Goal: Find specific page/section: Find specific page/section

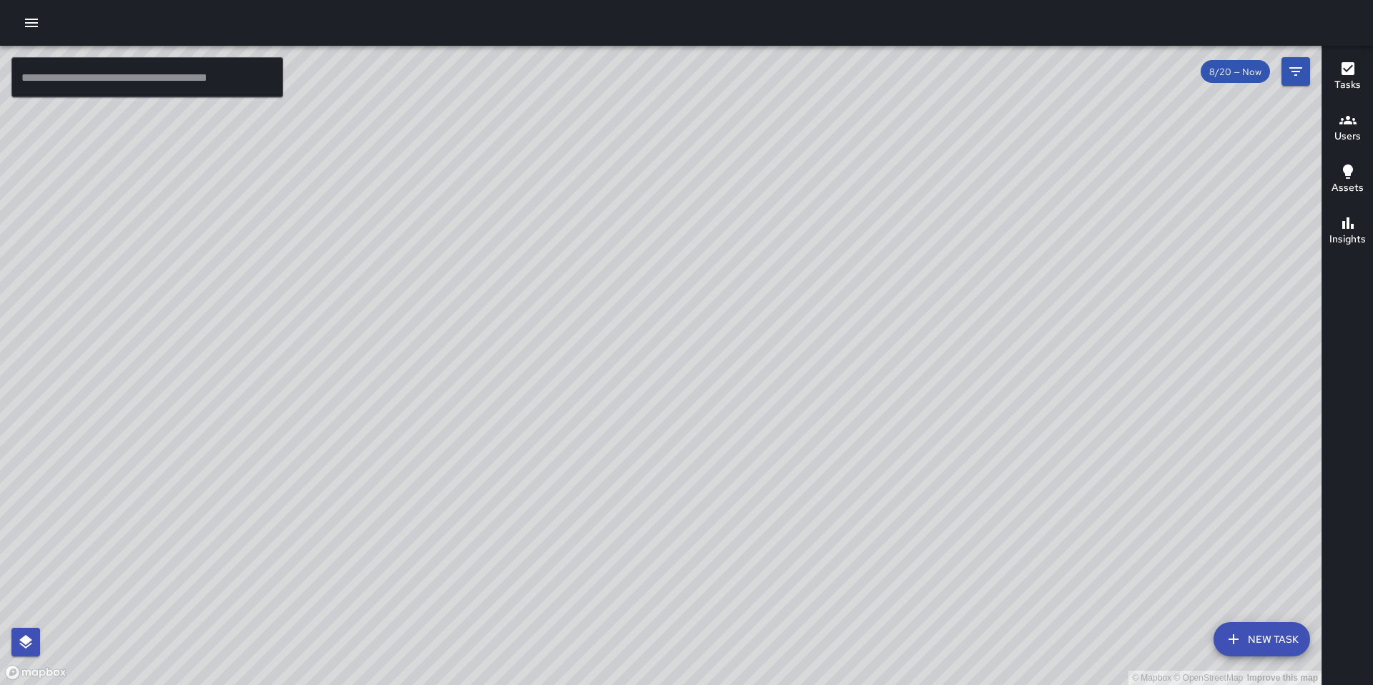
click at [36, 25] on icon "button" at bounding box center [31, 22] width 17 height 17
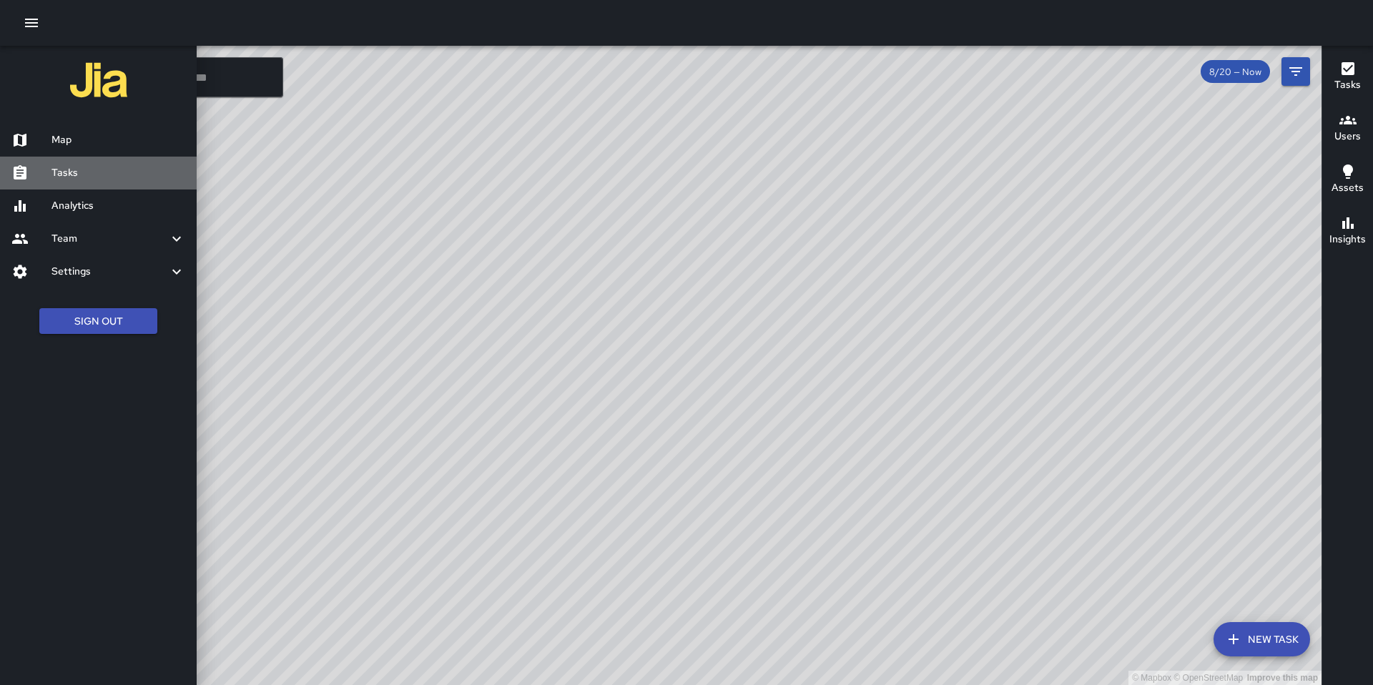
click at [59, 188] on link "Tasks" at bounding box center [98, 173] width 197 height 33
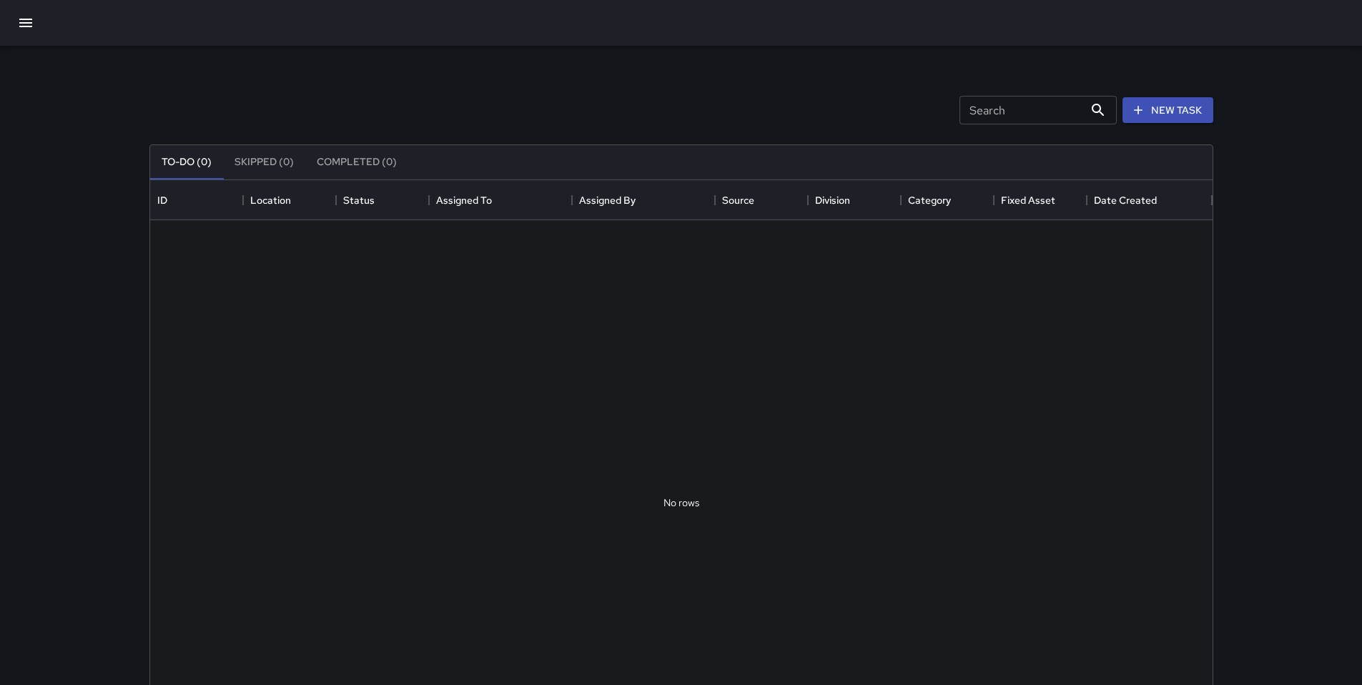
scroll to position [595, 1052]
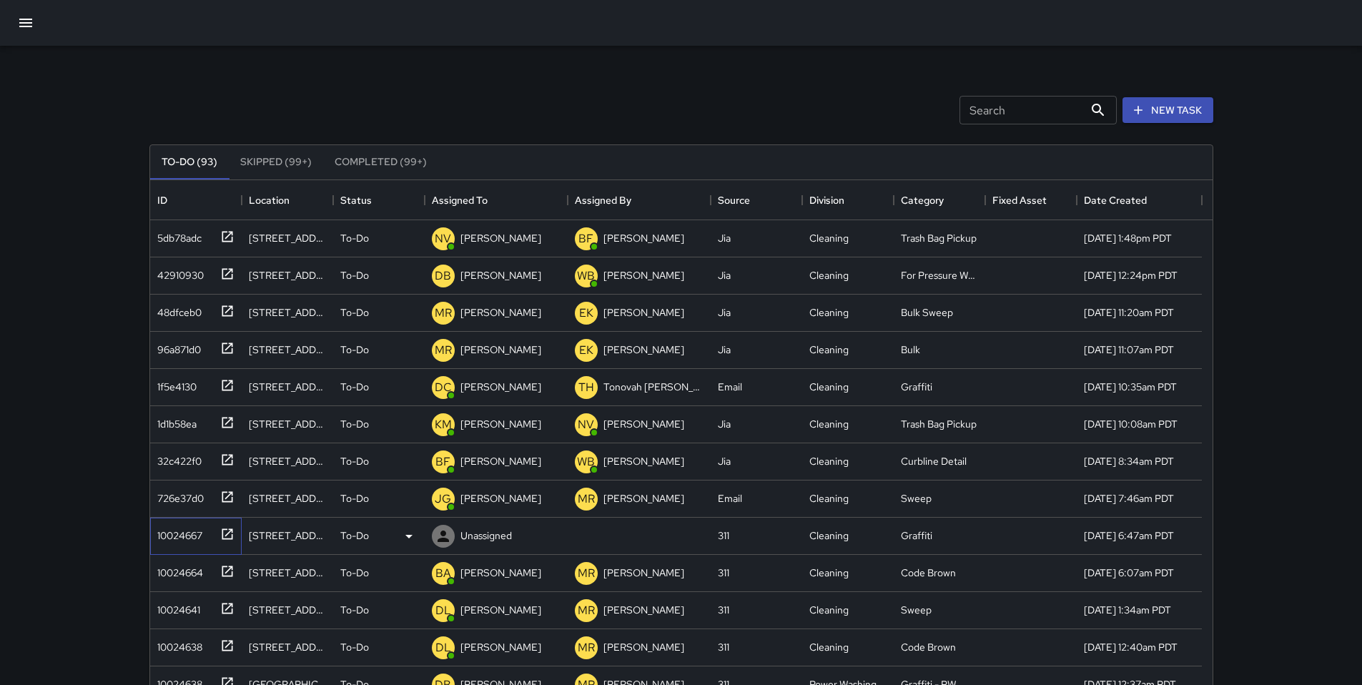
click at [202, 540] on div "10024667" at bounding box center [193, 533] width 83 height 24
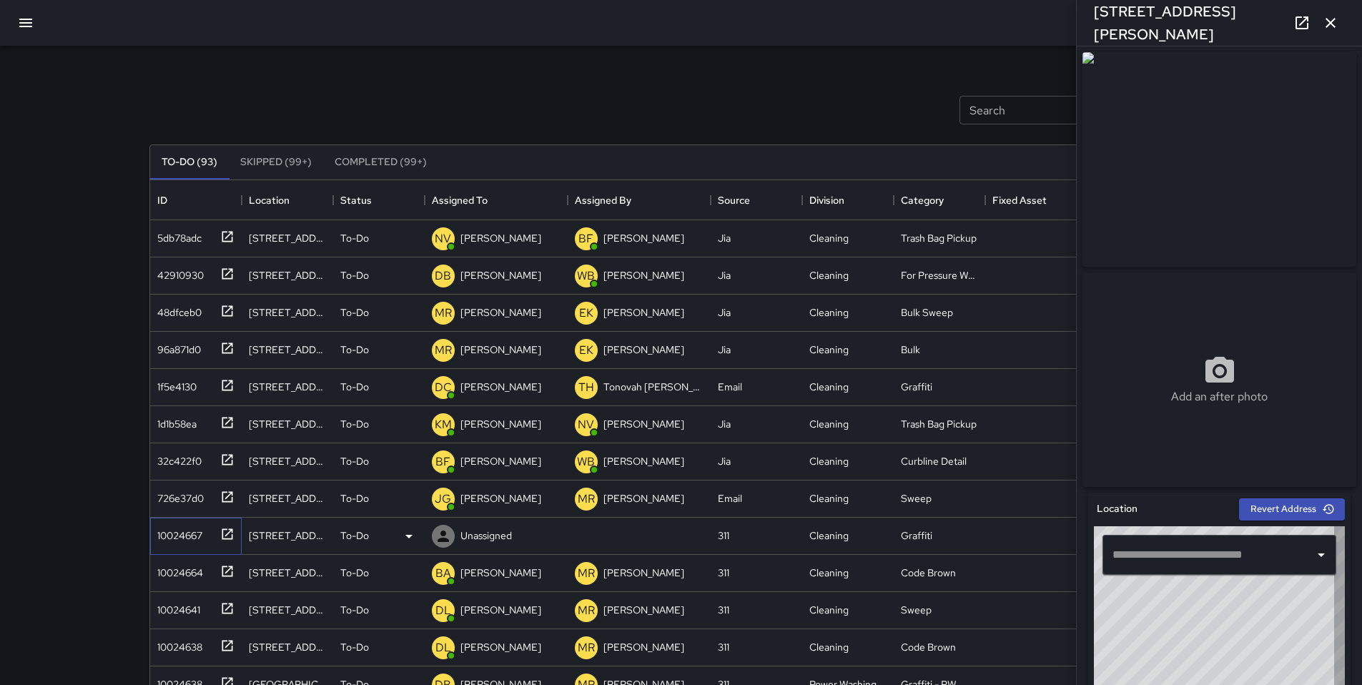
type input "**********"
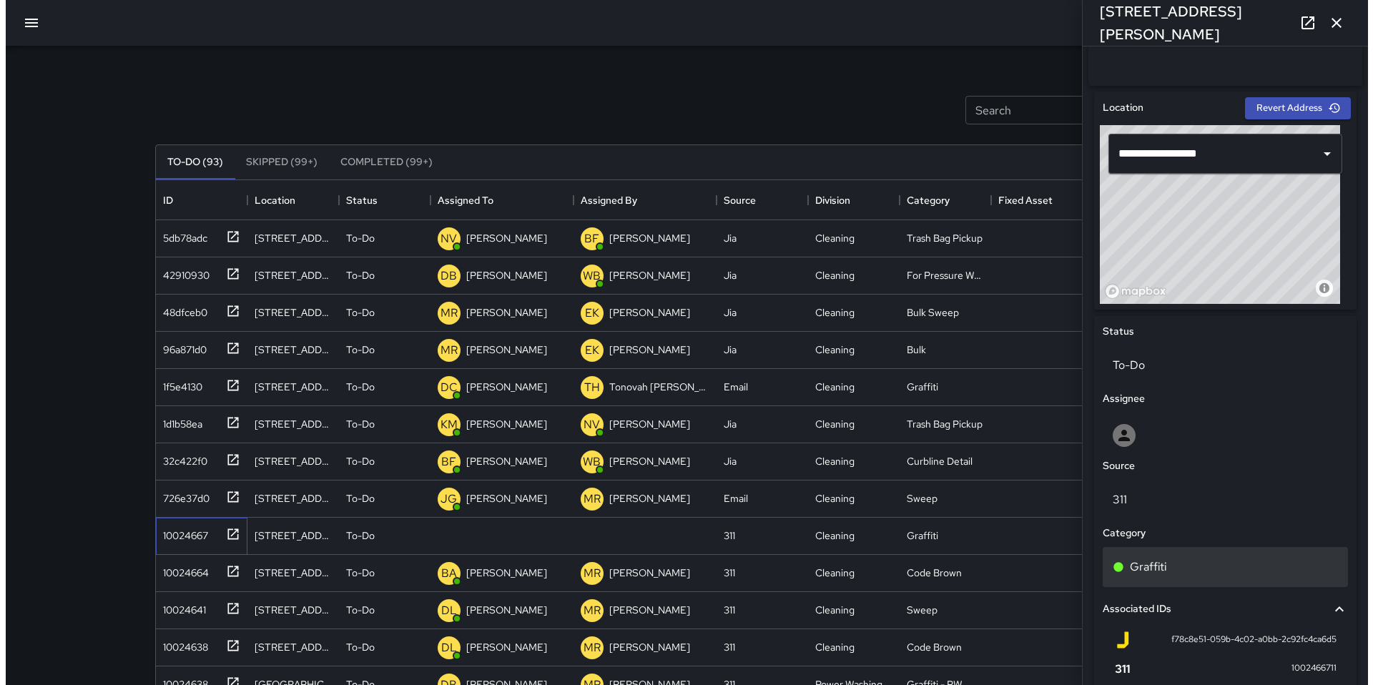
scroll to position [455, 0]
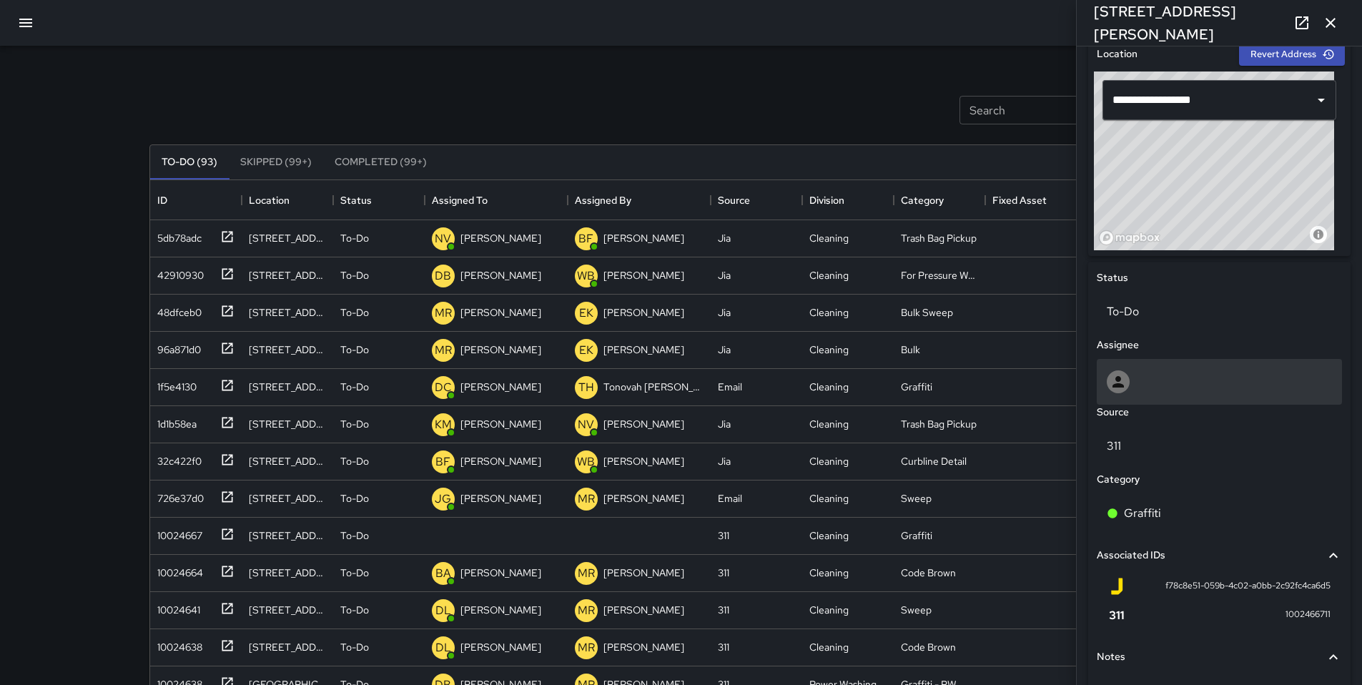
click at [1153, 376] on div at bounding box center [1219, 381] width 225 height 23
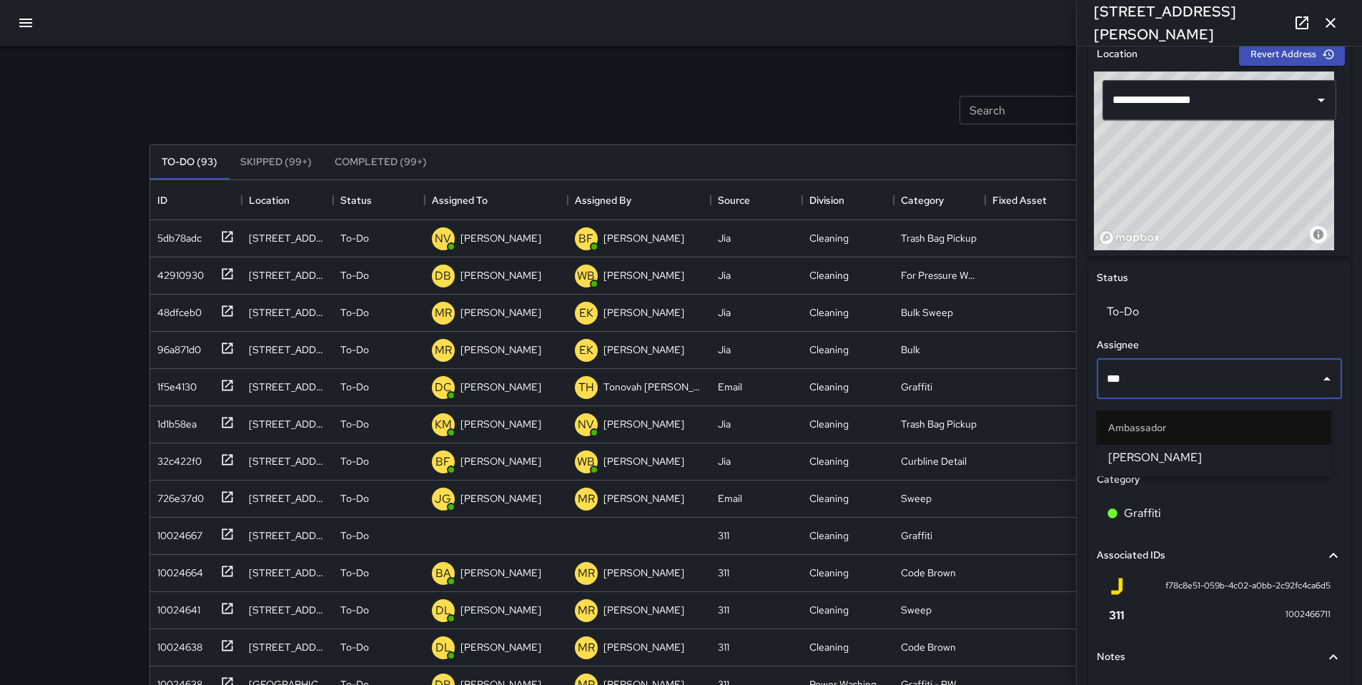
type input "****"
click at [1146, 461] on span "[PERSON_NAME]" at bounding box center [1214, 457] width 212 height 17
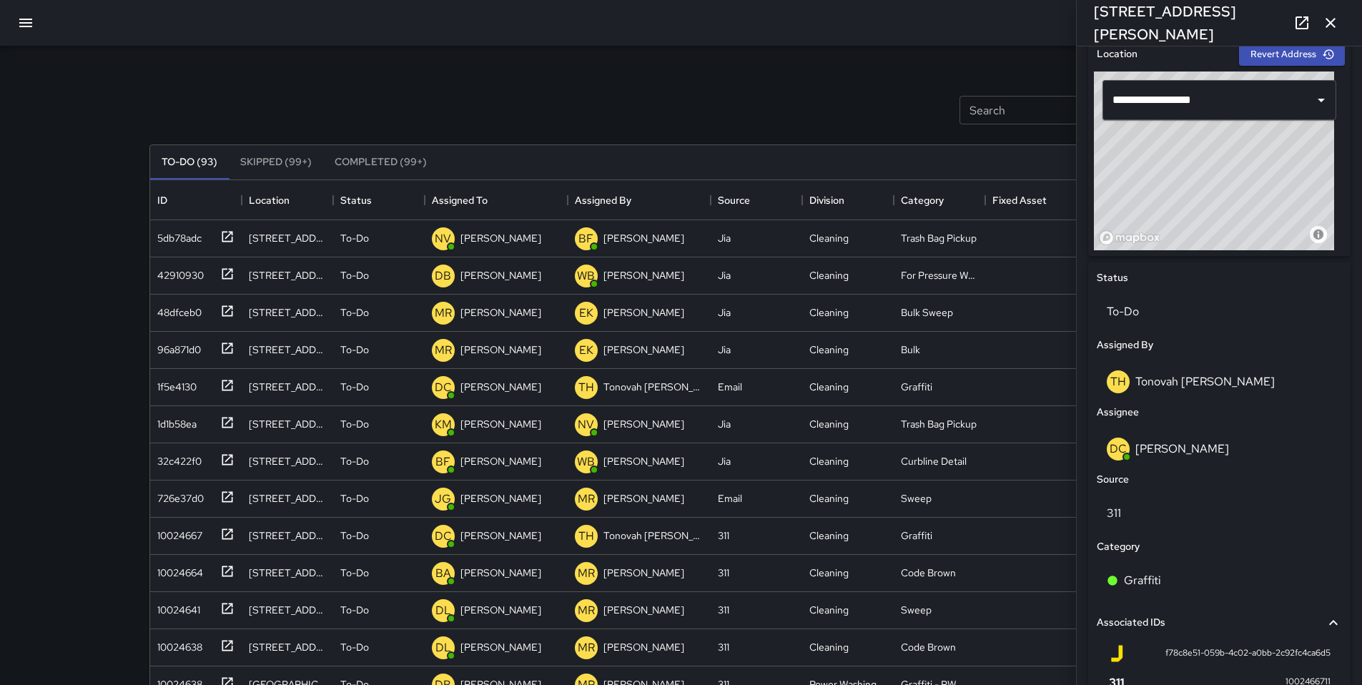
click at [548, 132] on div "To-Do (93) Skipped (99+) Completed (99+) ID Location Status Assigned To Assigne…" at bounding box center [681, 484] width 1064 height 720
click at [1332, 27] on icon "button" at bounding box center [1330, 22] width 17 height 17
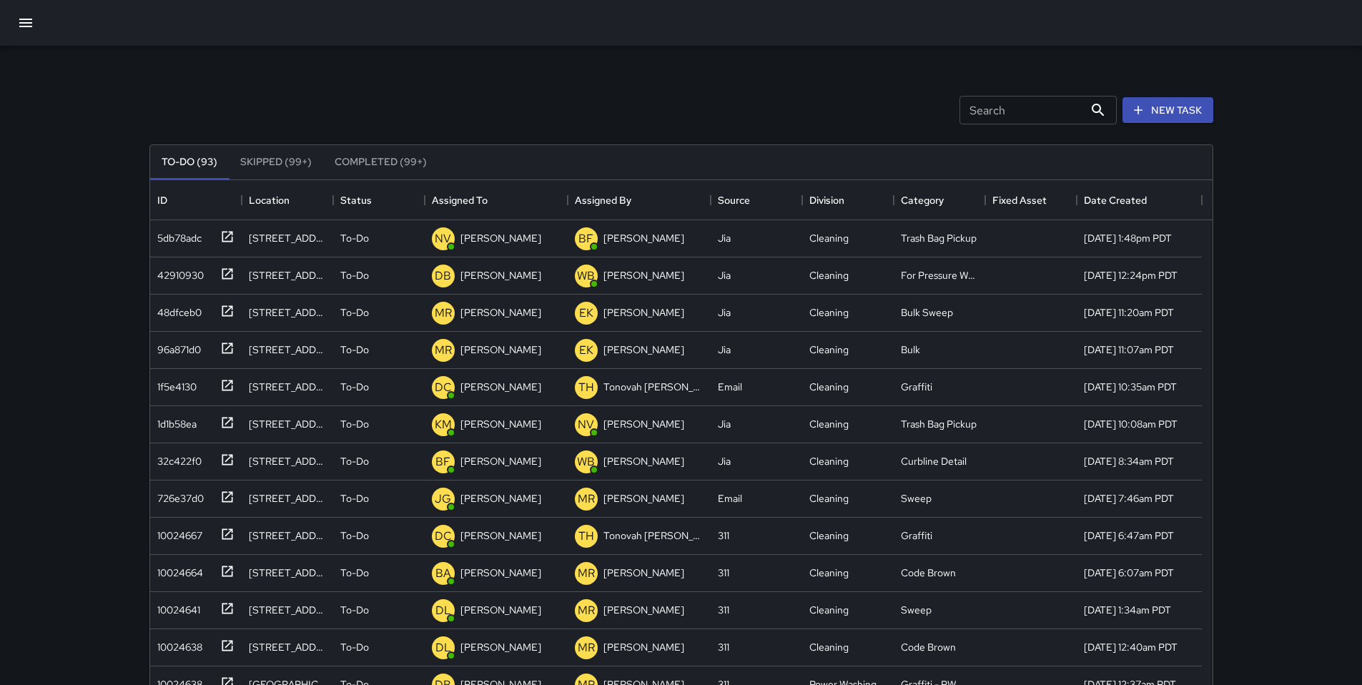
click at [23, 29] on icon "button" at bounding box center [25, 22] width 17 height 17
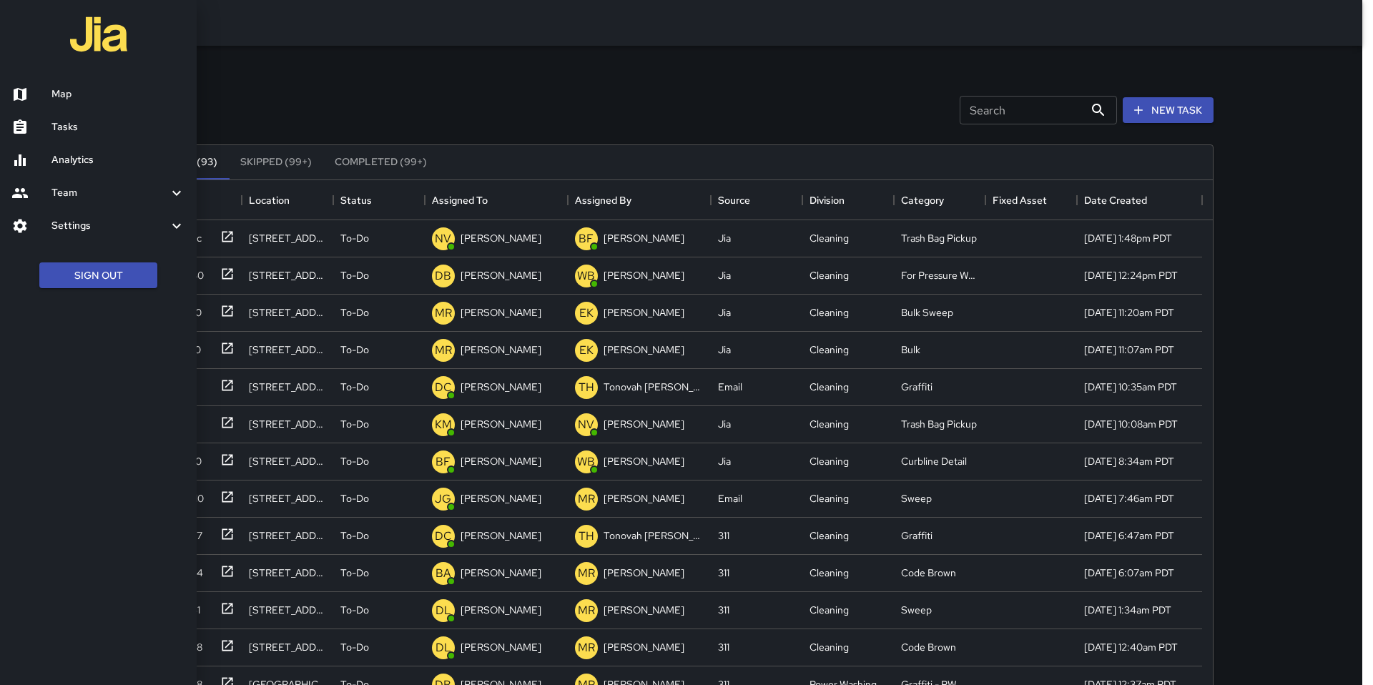
click at [78, 133] on h6 "Tasks" at bounding box center [118, 127] width 134 height 16
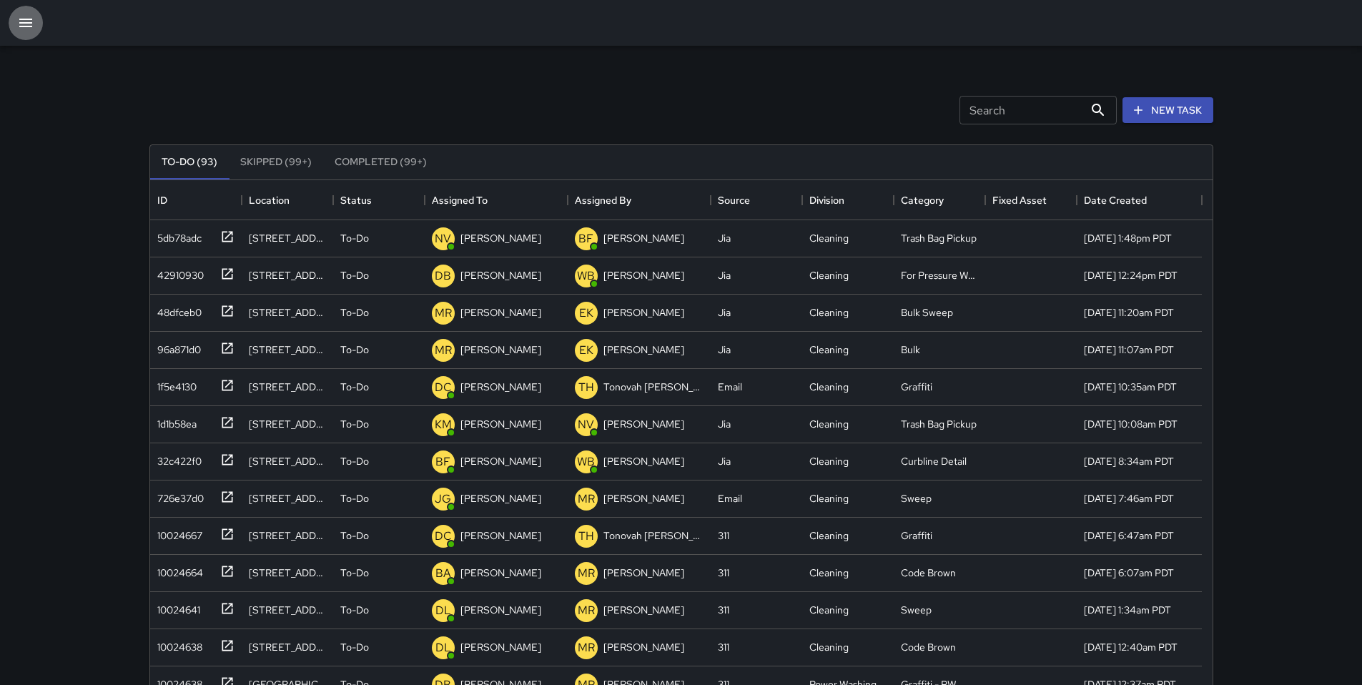
click at [28, 18] on icon "button" at bounding box center [25, 22] width 17 height 17
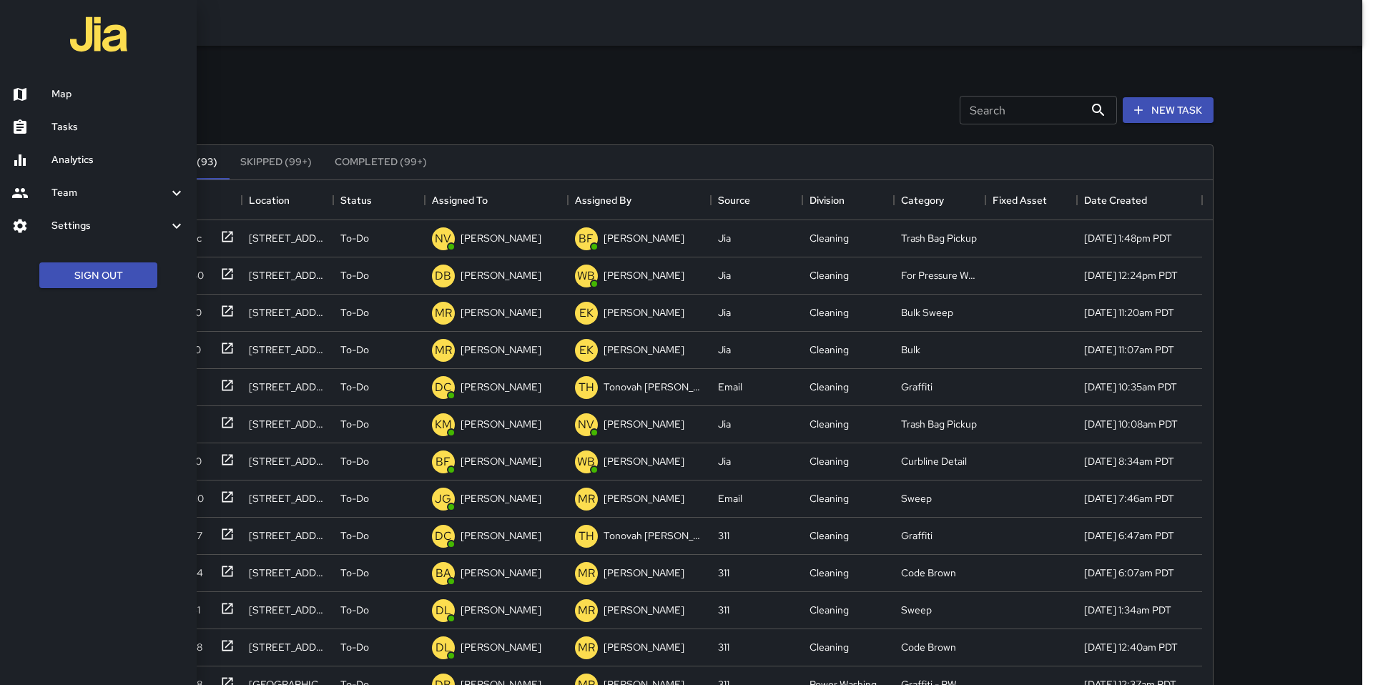
click at [41, 99] on div at bounding box center [31, 94] width 40 height 17
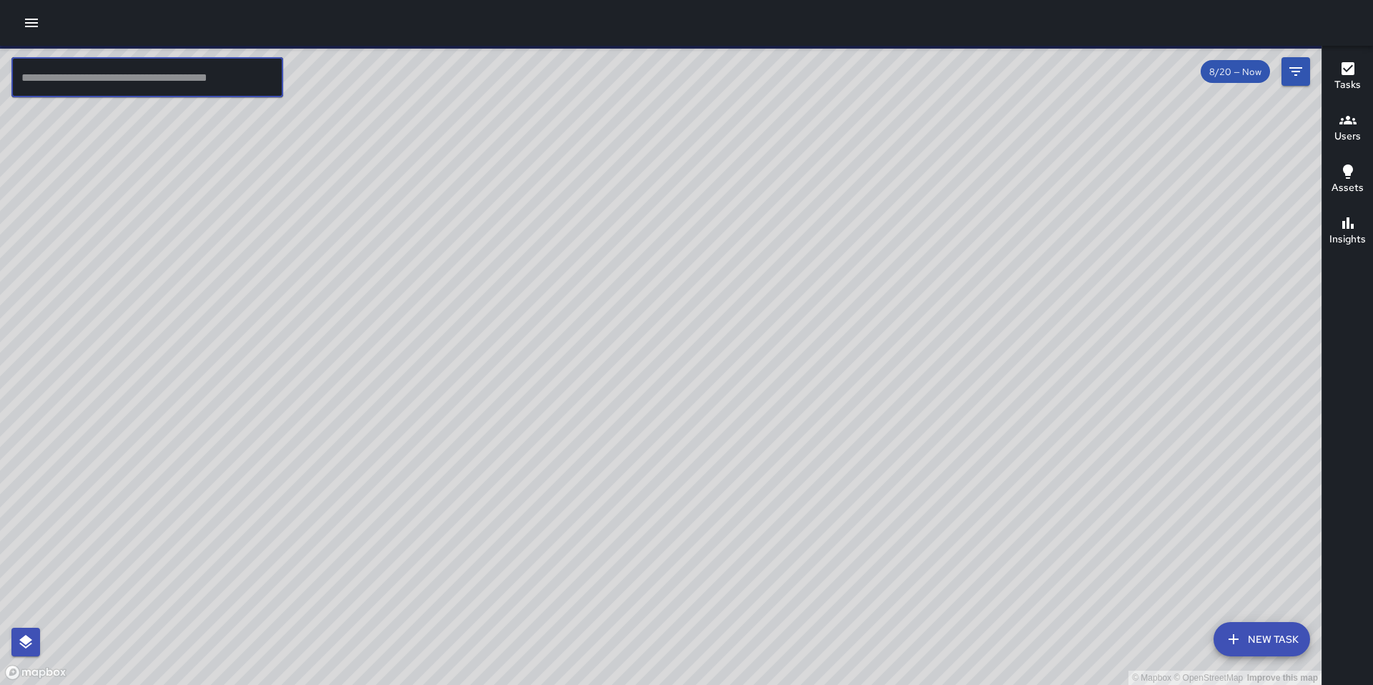
click at [200, 86] on input "text" at bounding box center [147, 77] width 272 height 40
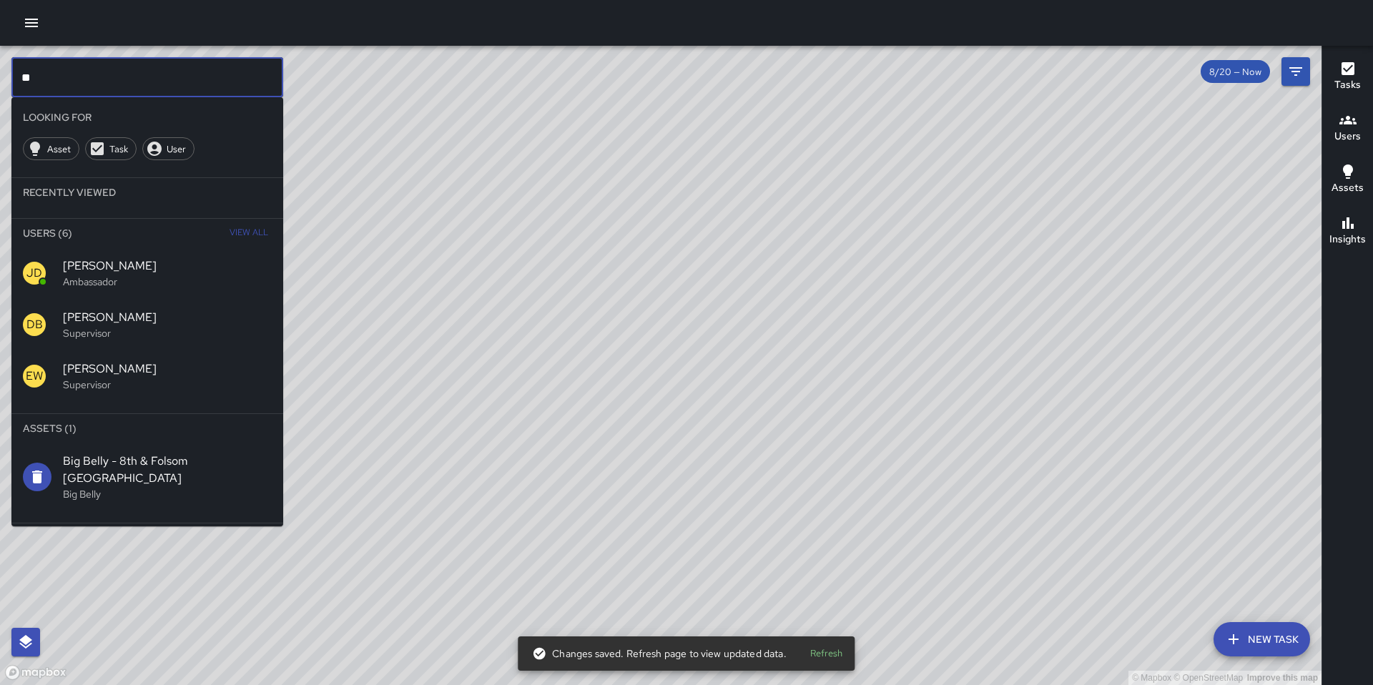
type input "*"
